Goal: Information Seeking & Learning: Learn about a topic

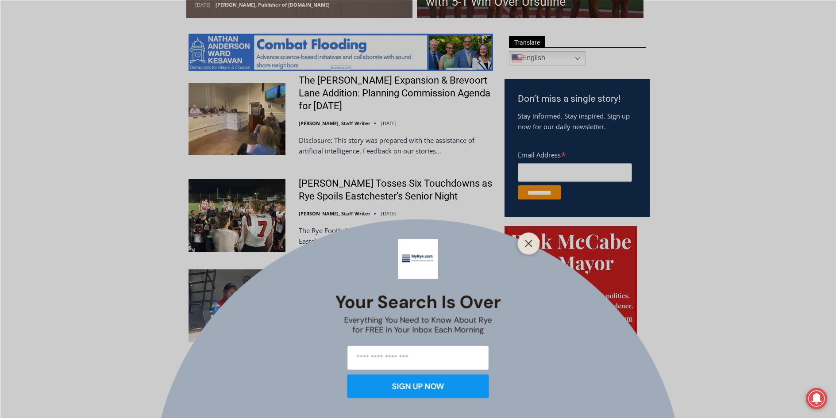
scroll to position [471, 0]
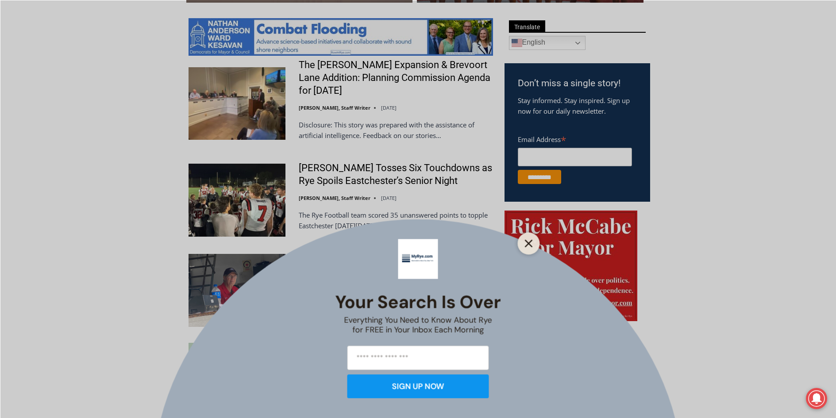
click at [532, 249] on button "Close" at bounding box center [529, 243] width 12 height 12
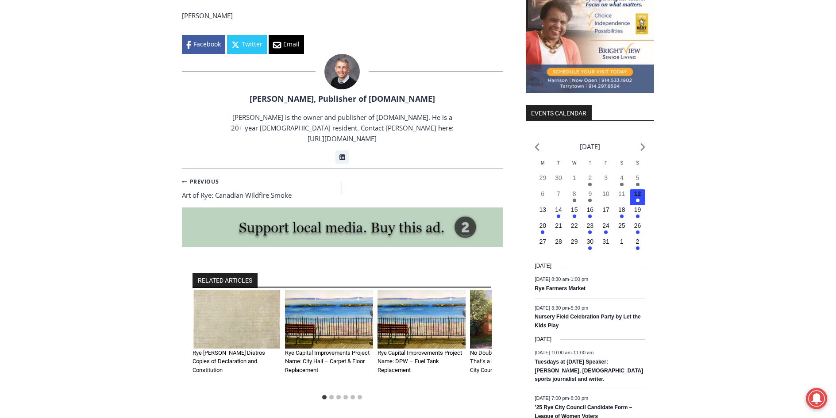
scroll to position [1018, 0]
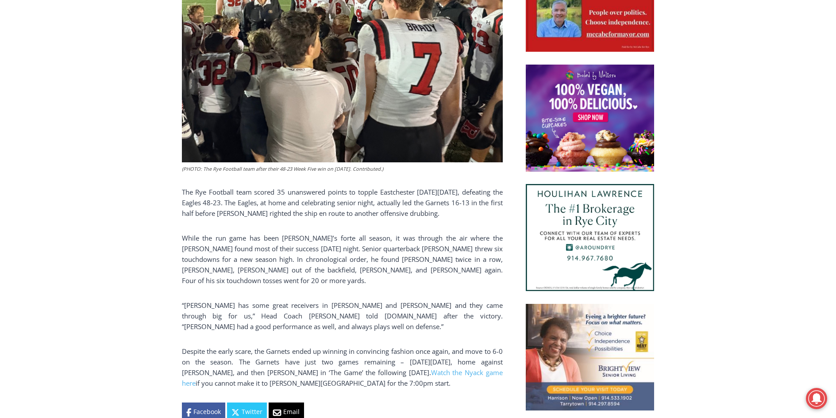
scroll to position [691, 0]
